Goal: Navigation & Orientation: Go to known website

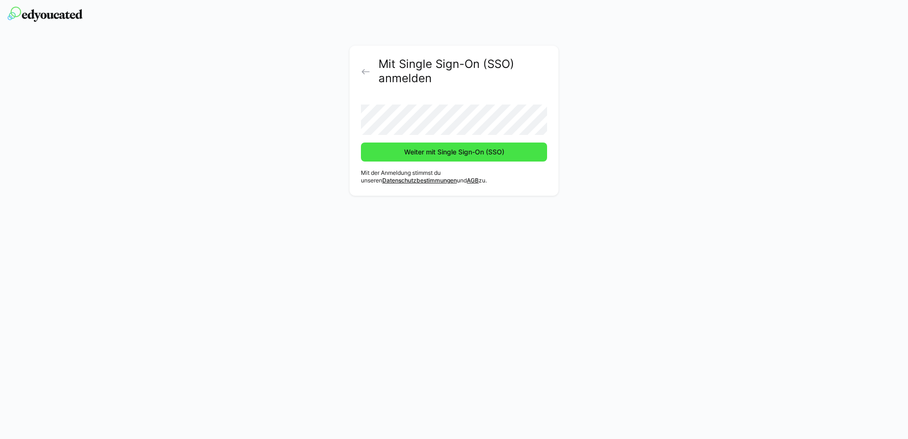
click at [388, 151] on span "Weiter mit Single Sign-On (SSO)" at bounding box center [454, 151] width 186 height 19
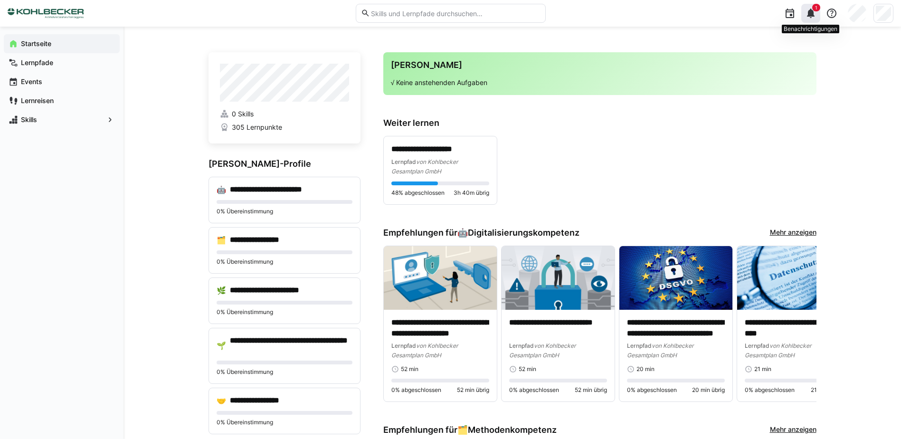
click at [813, 13] on eds-icon at bounding box center [810, 13] width 11 height 11
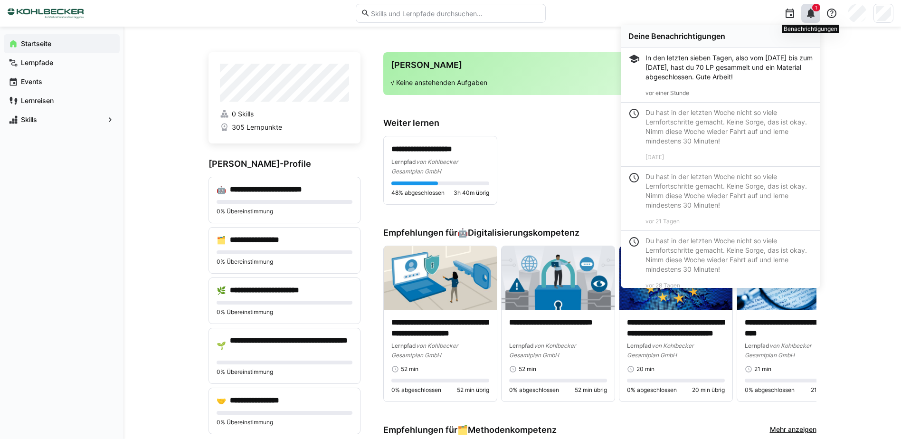
click at [813, 13] on eds-icon at bounding box center [810, 13] width 11 height 11
